Goal: Information Seeking & Learning: Check status

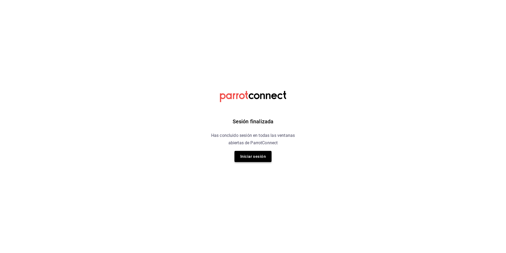
click at [254, 153] on button "Iniciar sesión" at bounding box center [253, 156] width 37 height 11
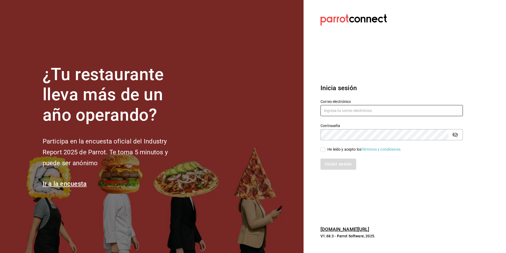
type input "[EMAIL_ADDRESS][PERSON_NAME][DOMAIN_NAME]"
click at [338, 150] on div "He leído y acepto los Términos y condiciones." at bounding box center [365, 149] width 74 height 6
click at [325, 150] on input "He leído y acepto los Términos y condiciones." at bounding box center [323, 149] width 5 height 5
checkbox input "true"
click at [331, 166] on button "Iniciar sesión" at bounding box center [339, 163] width 36 height 11
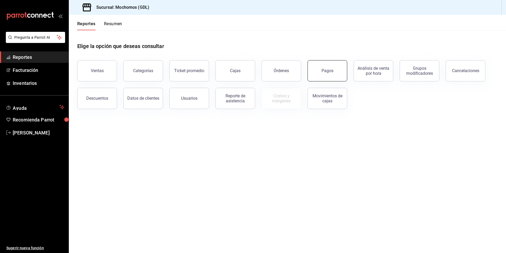
click at [322, 71] on div "Pagos" at bounding box center [328, 70] width 12 height 5
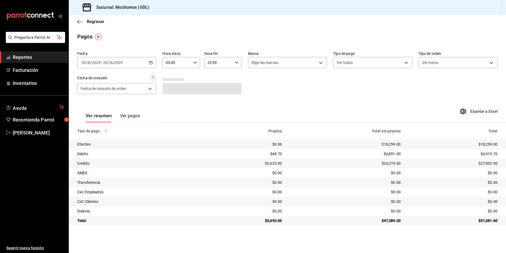
click at [96, 61] on input "2025" at bounding box center [96, 62] width 9 height 4
click at [109, 136] on span "Rango de fechas" at bounding box center [102, 138] width 41 height 6
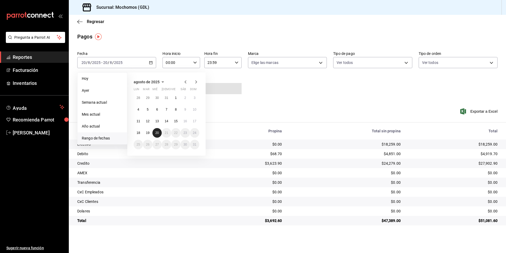
click at [154, 136] on button "20" at bounding box center [157, 133] width 9 height 10
click at [158, 132] on abbr "20" at bounding box center [156, 133] width 3 height 4
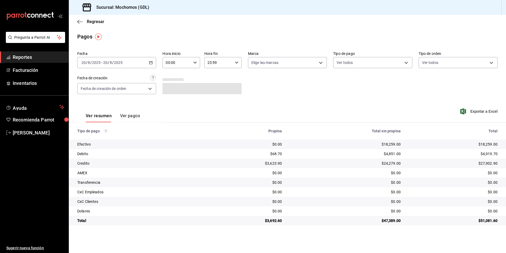
click at [180, 60] on input "00:00" at bounding box center [177, 62] width 28 height 11
click at [176, 87] on span "05" at bounding box center [172, 86] width 10 height 4
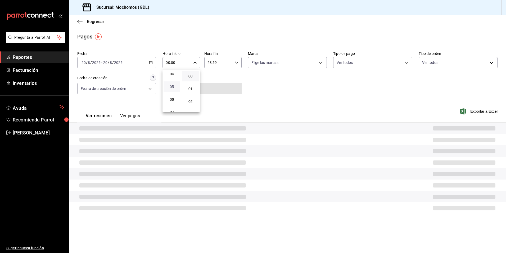
type input "05:00"
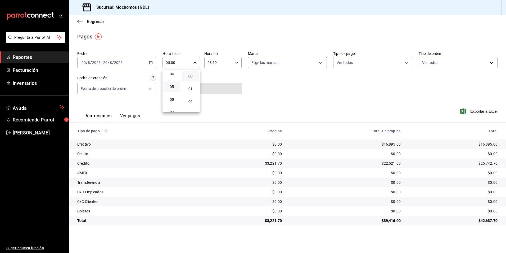
click at [289, 67] on div at bounding box center [253, 126] width 506 height 253
click at [289, 62] on body "Pregunta a Parrot AI Reportes Facturación Inventarios Ayuda Recomienda Parrot A…" at bounding box center [253, 126] width 506 height 253
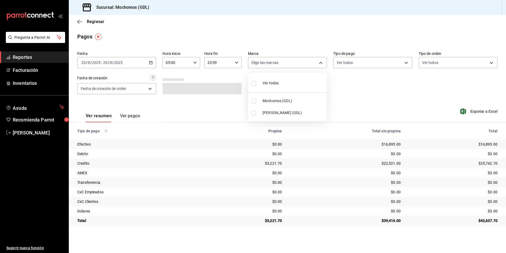
click at [283, 99] on span "Mochomos (GDL)" at bounding box center [294, 101] width 62 height 6
type input "36c25d4a-7cb0-456c-a434-e981d54830bc"
checkbox input "true"
click at [347, 64] on div at bounding box center [253, 126] width 506 height 253
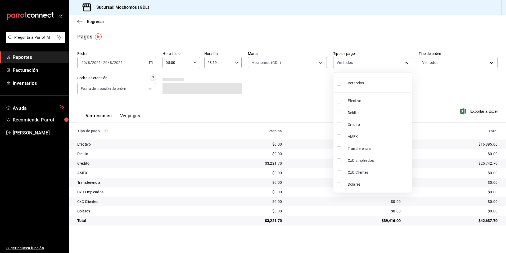
click at [347, 64] on body "Pregunta a Parrot AI Reportes Facturación Inventarios Ayuda Recomienda Parrot A…" at bounding box center [253, 126] width 506 height 253
click at [349, 81] on span "Ver todos" at bounding box center [356, 83] width 16 height 6
type input "43f15ab9-6aaf-467e-828e-46d2c45c5663,c4bdfb15-5497-4aae-ad2b-38852a02f4e8,2255b…"
checkbox input "true"
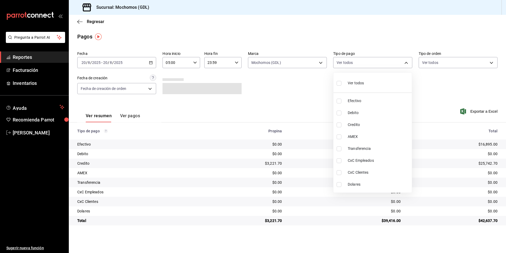
checkbox input "true"
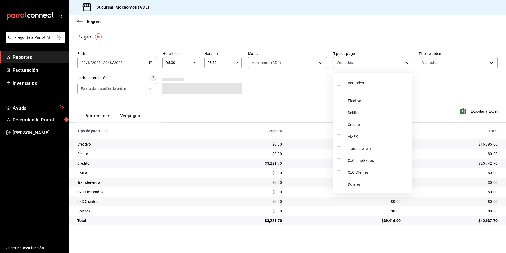
checkbox input "true"
click at [431, 62] on div at bounding box center [253, 126] width 506 height 253
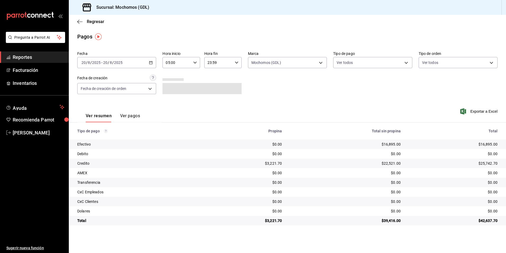
click at [431, 64] on body "Pregunta a Parrot AI Reportes Facturación Inventarios Ayuda Recomienda Parrot A…" at bounding box center [253, 126] width 506 height 253
click at [421, 82] on li "Ver todos" at bounding box center [458, 83] width 78 height 16
type input "c3d0baef-30c0-4718-9d76-caab43e27316,13c4cc4a-99d2-42c0-ba96-c3de8c08c13d,7b791…"
checkbox input "true"
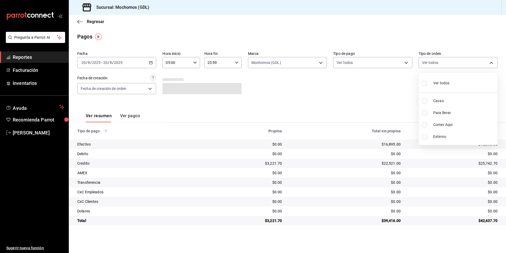
checkbox input "true"
click at [113, 91] on div at bounding box center [253, 126] width 506 height 253
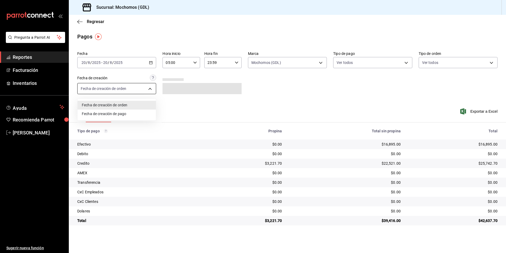
click at [122, 85] on body "Pregunta a Parrot AI Reportes Facturación Inventarios Ayuda Recomienda Parrot A…" at bounding box center [253, 126] width 506 height 253
click at [262, 97] on div at bounding box center [253, 126] width 506 height 253
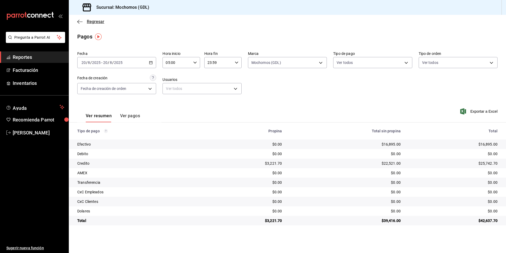
click at [92, 20] on span "Regresar" at bounding box center [95, 21] width 17 height 5
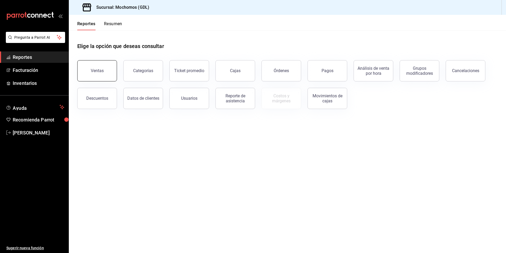
click at [93, 70] on div "Ventas" at bounding box center [97, 70] width 13 height 5
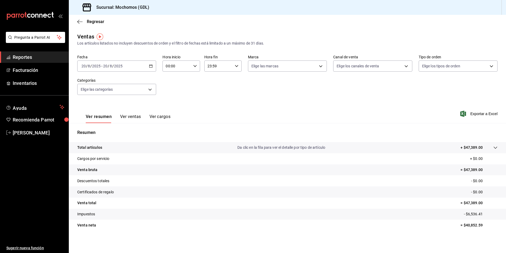
click at [148, 64] on div "2025-08-20 20 / 8 / 2025 - 2025-08-20 20 / 8 / 2025" at bounding box center [116, 65] width 79 height 11
click at [98, 129] on span "Rango de fechas" at bounding box center [102, 130] width 41 height 6
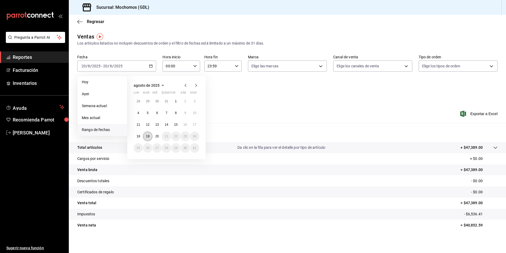
click at [147, 135] on abbr "19" at bounding box center [147, 136] width 3 height 4
click at [157, 135] on abbr "20" at bounding box center [156, 136] width 3 height 4
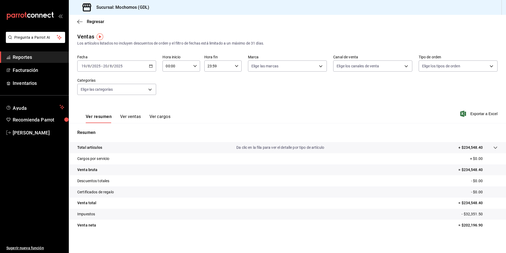
click at [194, 60] on div "00:00 Hora inicio" at bounding box center [181, 65] width 37 height 11
drag, startPoint x: 170, startPoint y: 91, endPoint x: 287, endPoint y: 72, distance: 118.0
click at [170, 91] on span "05" at bounding box center [171, 90] width 10 height 4
type input "05:00"
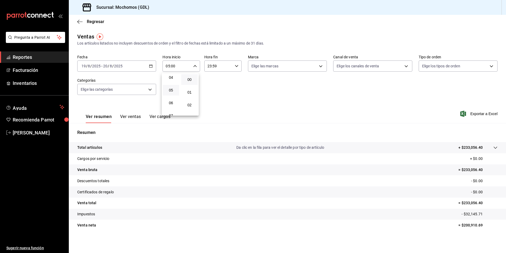
click at [231, 66] on div at bounding box center [253, 126] width 506 height 253
click at [235, 66] on \(Stroke\) "button" at bounding box center [236, 66] width 3 height 2
click at [212, 99] on button "08" at bounding box center [212, 104] width 16 height 11
type input "08:59"
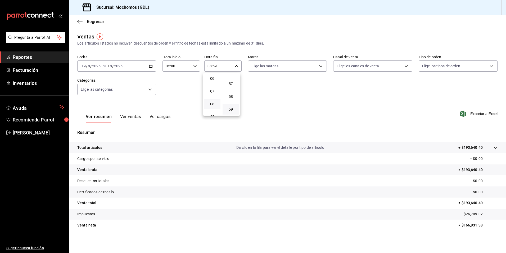
click at [289, 61] on div at bounding box center [253, 126] width 506 height 253
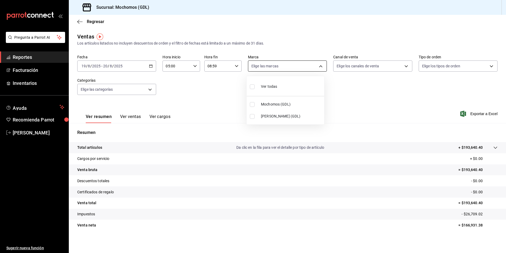
click at [262, 65] on body "Pregunta a Parrot AI Reportes Facturación Inventarios Ayuda Recomienda Parrot A…" at bounding box center [253, 126] width 506 height 253
click at [275, 99] on li "Mochomos (GDL)" at bounding box center [286, 104] width 78 height 12
type input "36c25d4a-7cb0-456c-a434-e981d54830bc"
checkbox input "true"
click at [344, 70] on div at bounding box center [253, 126] width 506 height 253
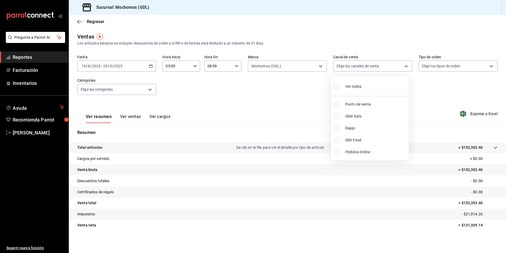
click at [343, 68] on body "Pregunta a Parrot AI Reportes Facturación Inventarios Ayuda Recomienda Parrot A…" at bounding box center [253, 126] width 506 height 253
click at [353, 88] on span "Ver todos" at bounding box center [354, 87] width 16 height 6
type input "PARROT,UBER_EATS,RAPPI,DIDI_FOOD,ONLINE"
checkbox input "true"
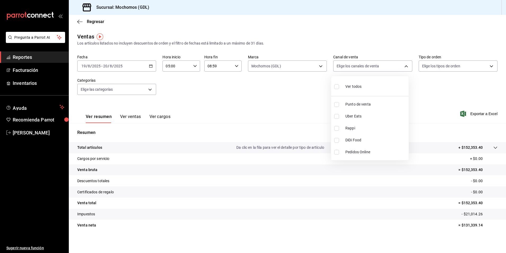
checkbox input "true"
click at [422, 64] on div at bounding box center [253, 126] width 506 height 253
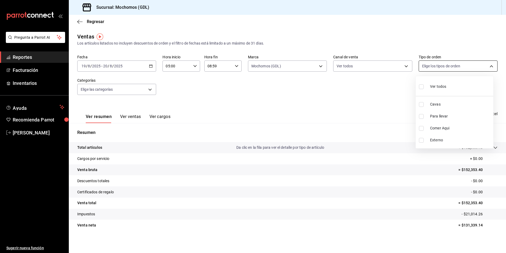
click at [435, 67] on body "Pregunta a Parrot AI Reportes Facturación Inventarios Ayuda Recomienda Parrot A…" at bounding box center [253, 126] width 506 height 253
click at [434, 86] on span "Ver todos" at bounding box center [438, 87] width 16 height 6
type input "c3d0baef-30c0-4718-9d76-caab43e27316,13c4cc4a-99d2-42c0-ba96-c3de8c08c13d,7b791…"
checkbox input "true"
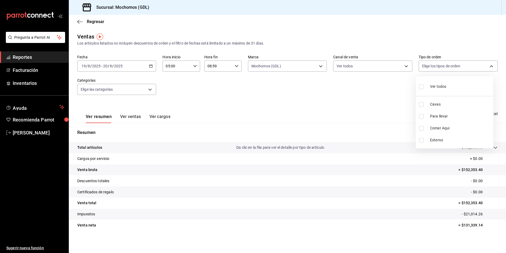
checkbox input "true"
drag, startPoint x: 107, startPoint y: 85, endPoint x: 108, endPoint y: 93, distance: 7.5
click at [107, 85] on div at bounding box center [253, 126] width 506 height 253
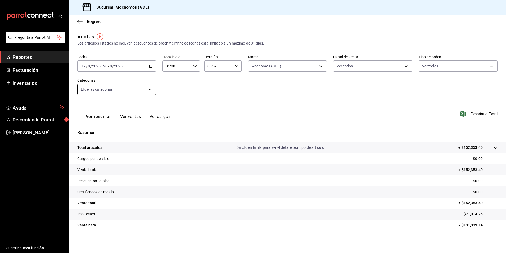
click at [109, 87] on body "Pregunta a Parrot AI Reportes Facturación Inventarios Ayuda Recomienda Parrot A…" at bounding box center [253, 126] width 506 height 253
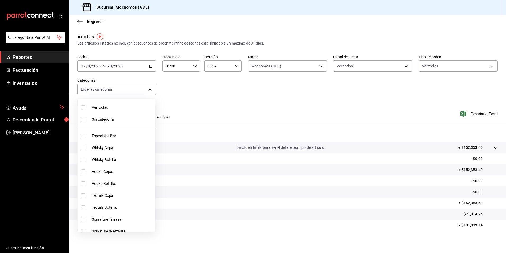
click at [109, 111] on li "Ver todas" at bounding box center [117, 107] width 78 height 12
type input "c0db8a99-aef8-4e9c-862d-72763fc5d605,0e6da5ad-e1ed-4623-8a7f-4db137866549,4ba6e…"
checkbox input "true"
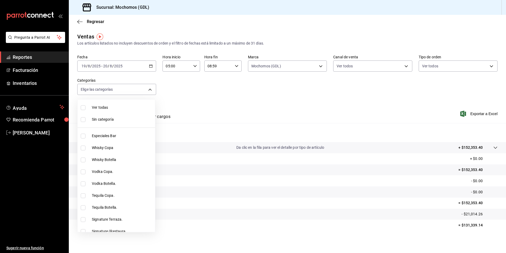
checkbox input "true"
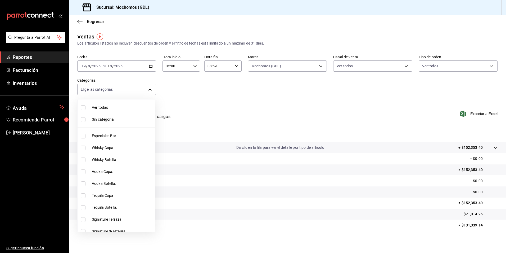
checkbox input "true"
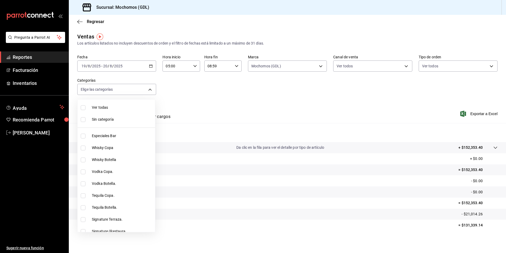
checkbox input "true"
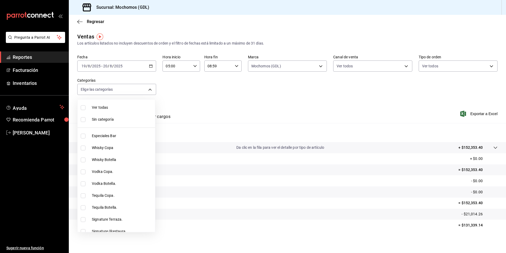
checkbox input "true"
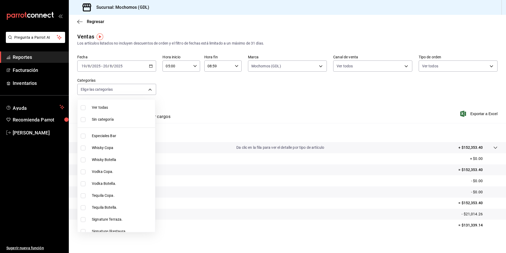
checkbox input "true"
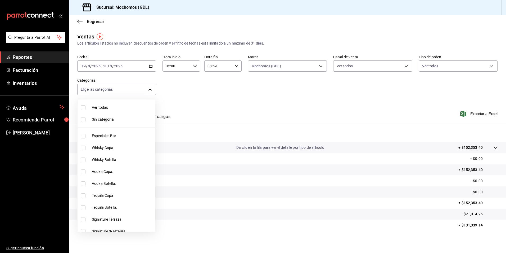
checkbox input "true"
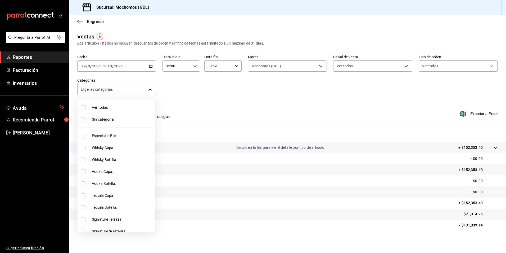
checkbox input "true"
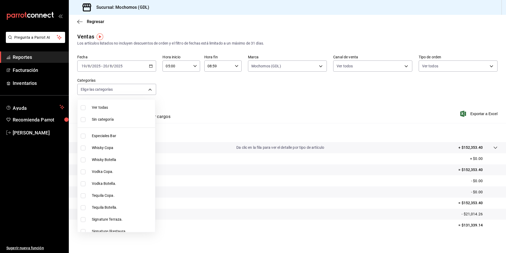
checkbox input "true"
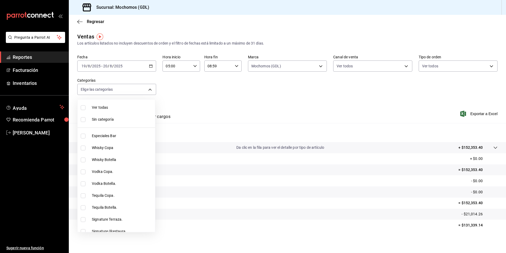
checkbox input "true"
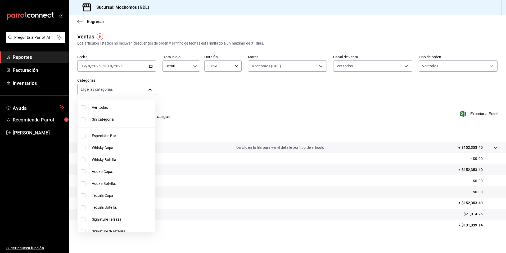
checkbox input "true"
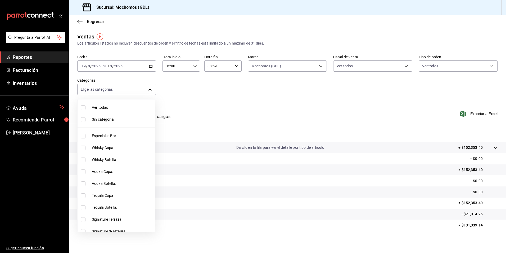
checkbox input "true"
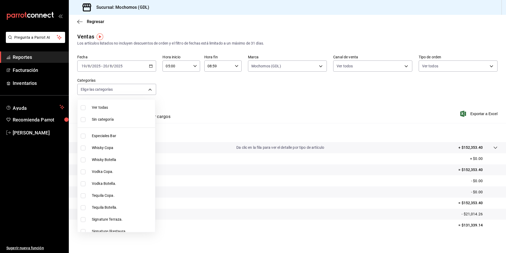
checkbox input "true"
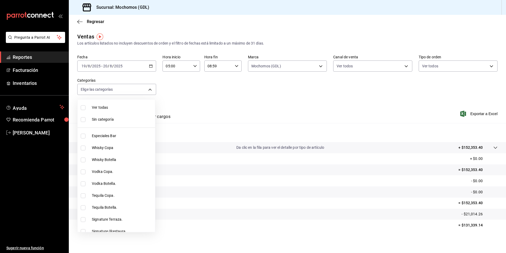
checkbox input "true"
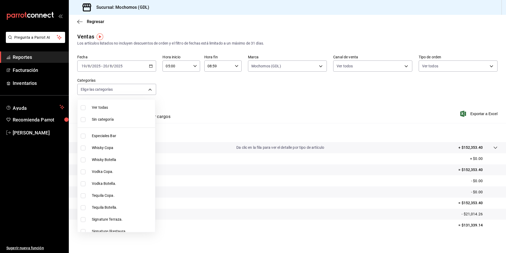
checkbox input "true"
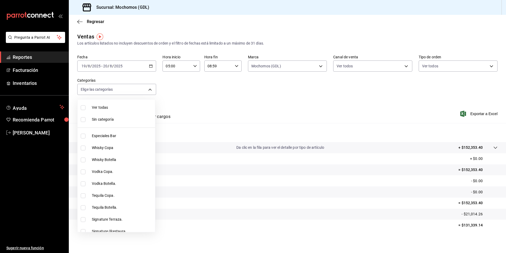
checkbox input "true"
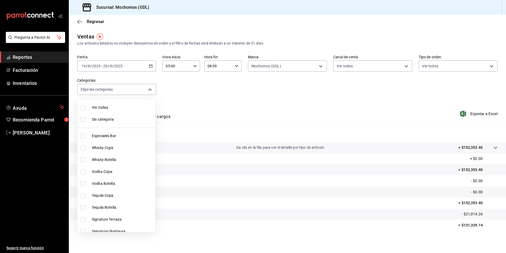
checkbox input "true"
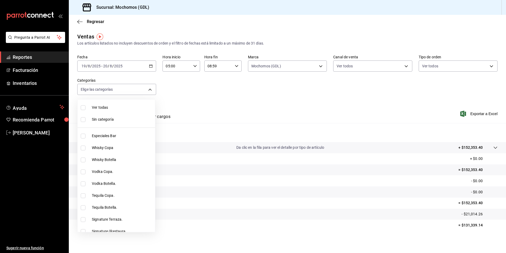
checkbox input "true"
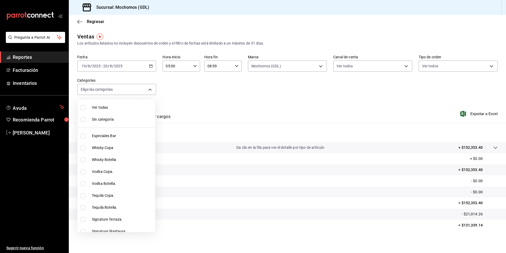
checkbox input "true"
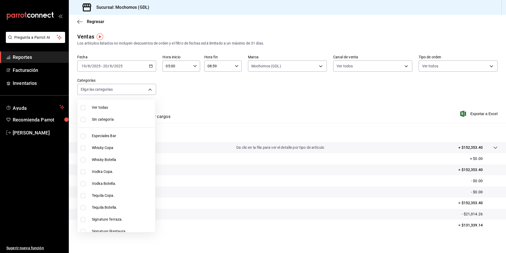
checkbox input "true"
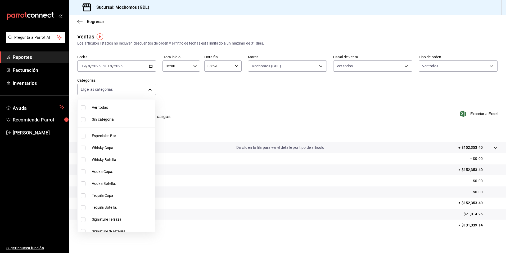
checkbox input "true"
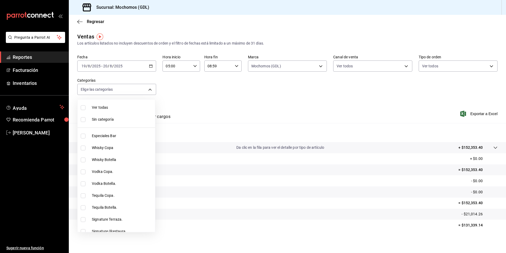
checkbox input "true"
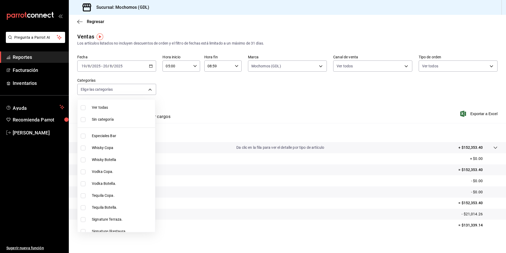
checkbox input "true"
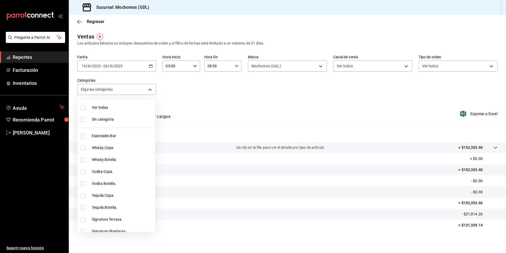
checkbox input "true"
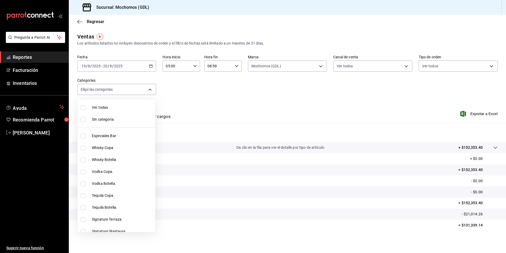
checkbox input "true"
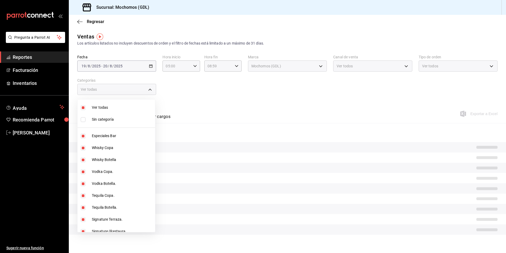
click at [101, 114] on li "Sin categoría" at bounding box center [117, 119] width 78 height 12
checkbox input "true"
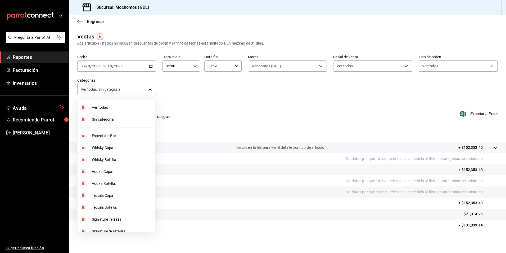
click at [351, 65] on div at bounding box center [253, 126] width 506 height 253
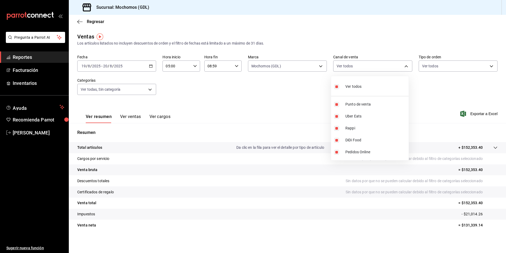
click at [353, 65] on body "Pregunta a Parrot AI Reportes Facturación Inventarios Ayuda Recomienda Parrot A…" at bounding box center [253, 126] width 506 height 253
click at [367, 147] on li "Pedidos Online" at bounding box center [370, 152] width 78 height 12
type input "PARROT,UBER_EATS,RAPPI,DIDI_FOOD"
checkbox input "false"
